Goal: Information Seeking & Learning: Compare options

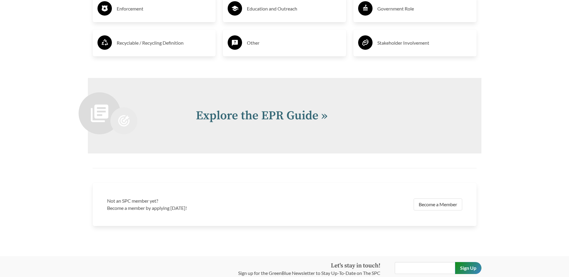
scroll to position [1320, 0]
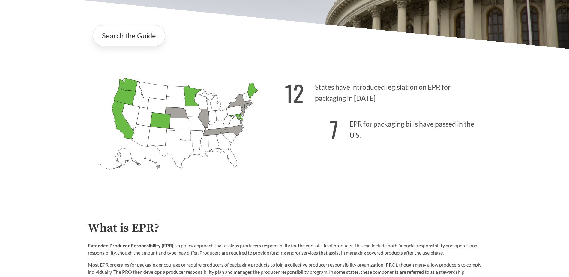
scroll to position [60, 0]
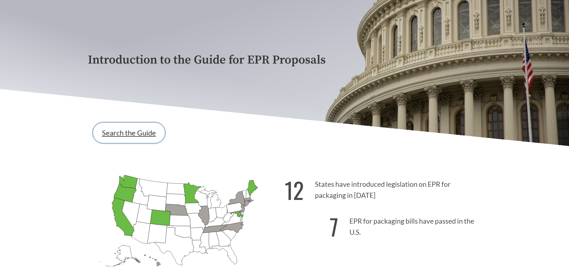
click at [124, 132] on link "Search the Guide" at bounding box center [129, 132] width 73 height 21
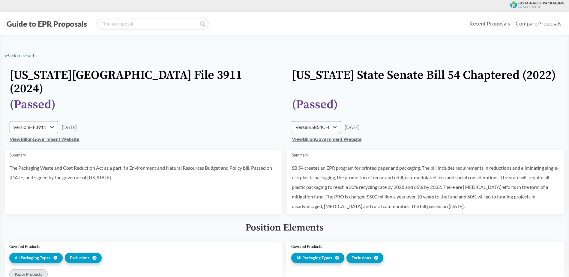
select select "HF3911"
select select "SB54CH"
select select "HF3911"
select select "SB54CH"
click at [479, 104] on td "( Passed )" at bounding box center [425, 109] width 277 height 23
